Goal: Information Seeking & Learning: Learn about a topic

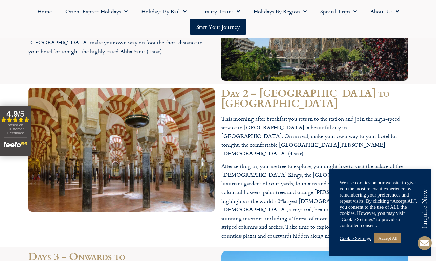
scroll to position [897, 0]
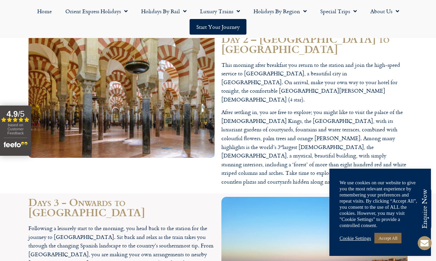
click at [393, 238] on link "Accept All" at bounding box center [388, 237] width 27 height 11
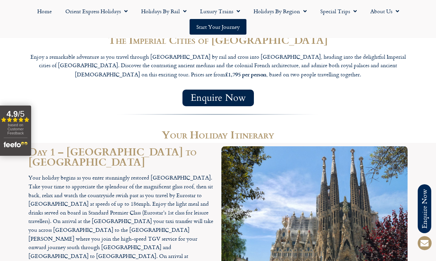
scroll to position [555, 0]
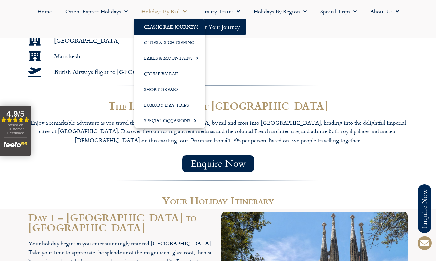
click at [159, 29] on link "Classic Rail Journeys" at bounding box center [170, 27] width 71 height 16
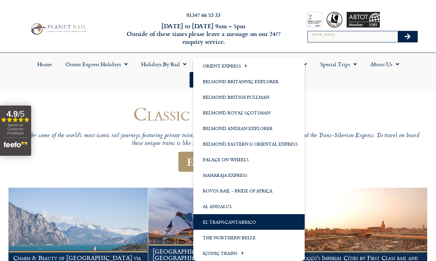
click at [228, 225] on link "El Transcantabrico" at bounding box center [248, 222] width 111 height 16
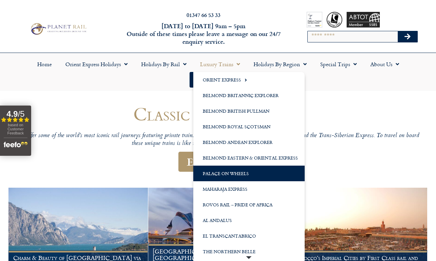
click at [233, 173] on link "Palace on Wheels" at bounding box center [248, 173] width 111 height 16
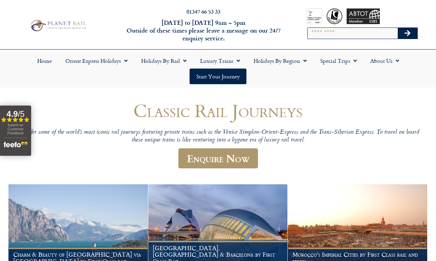
scroll to position [28, 0]
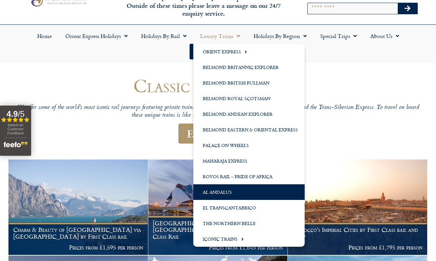
click at [238, 190] on link "Al Andalus" at bounding box center [248, 192] width 111 height 16
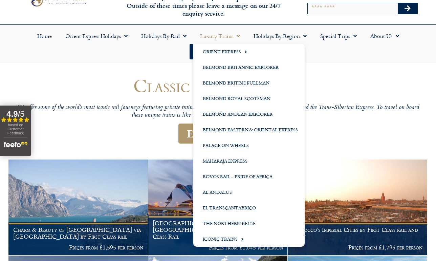
click at [221, 35] on link "Luxury Trains" at bounding box center [220, 36] width 54 height 16
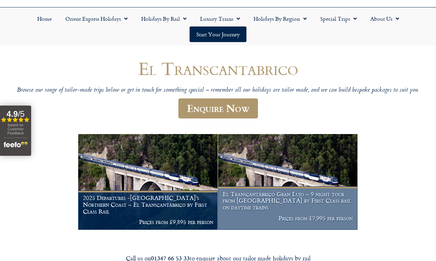
scroll to position [44, 0]
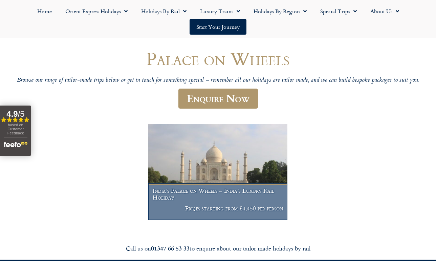
scroll to position [78, 0]
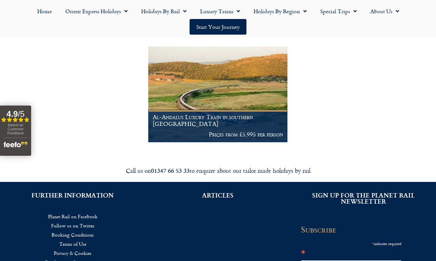
scroll to position [133, 0]
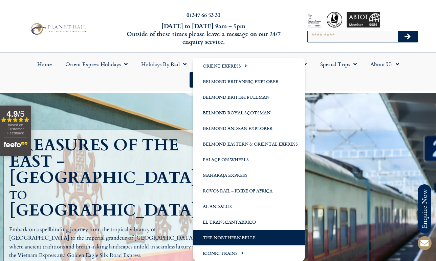
click at [239, 236] on link "The Northern Belle" at bounding box center [248, 237] width 111 height 16
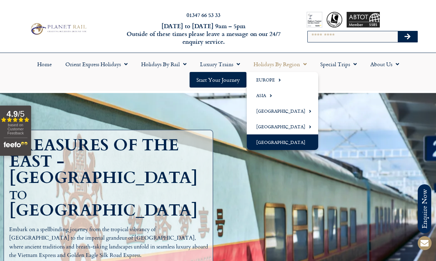
click at [280, 143] on link "[GEOGRAPHIC_DATA]" at bounding box center [282, 142] width 71 height 16
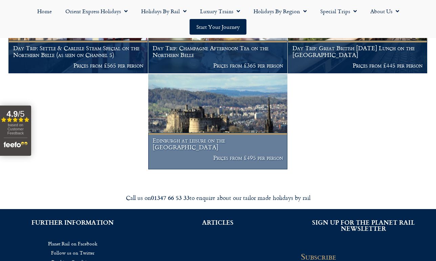
scroll to position [215, 0]
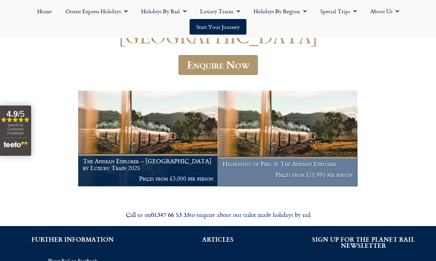
scroll to position [123, 0]
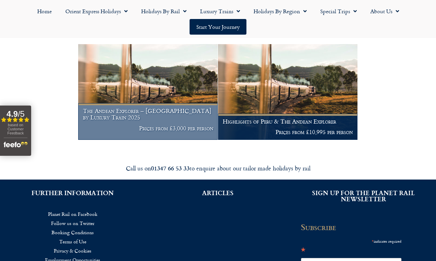
click at [159, 113] on h1 "The Andean Explorer – Peru by Luxury Train 2025" at bounding box center [148, 113] width 130 height 13
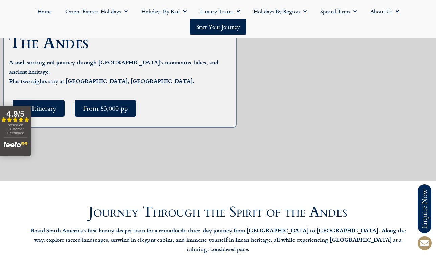
scroll to position [162, 0]
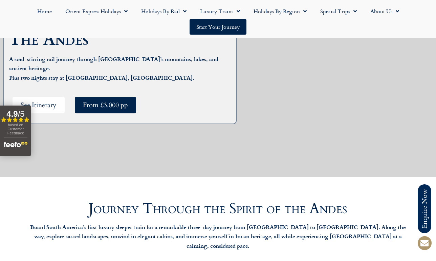
click at [35, 101] on span "See Itinerary" at bounding box center [39, 105] width 36 height 8
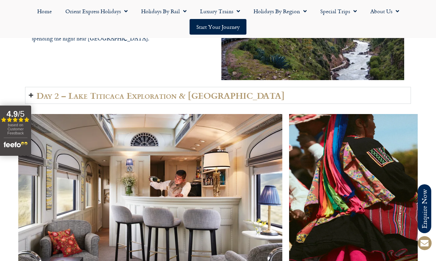
scroll to position [1069, 0]
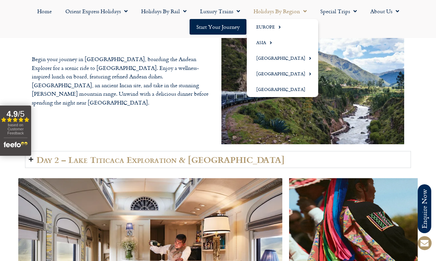
click at [285, 14] on link "Holidays by Region" at bounding box center [280, 11] width 67 height 16
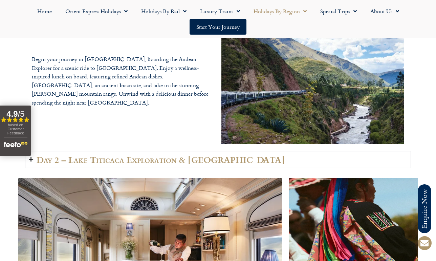
click at [281, 12] on link "Holidays by Region" at bounding box center [280, 11] width 67 height 16
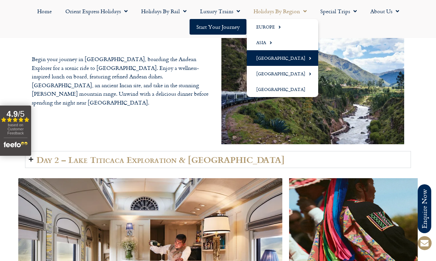
click at [306, 59] on span "Menu" at bounding box center [309, 58] width 6 height 11
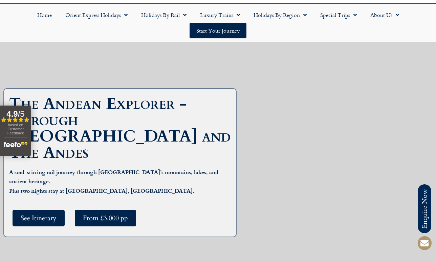
scroll to position [48, 0]
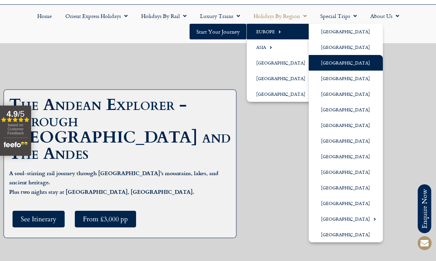
click at [341, 59] on link "[GEOGRAPHIC_DATA]" at bounding box center [346, 63] width 74 height 16
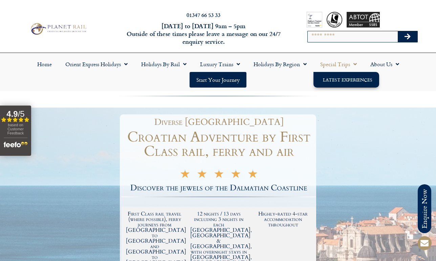
click at [336, 77] on link "Latest Experiences" at bounding box center [347, 80] width 66 height 16
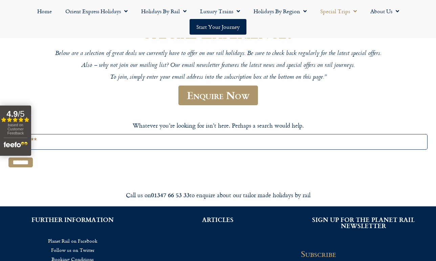
scroll to position [51, 0]
